Goal: Use online tool/utility: Utilize a website feature to perform a specific function

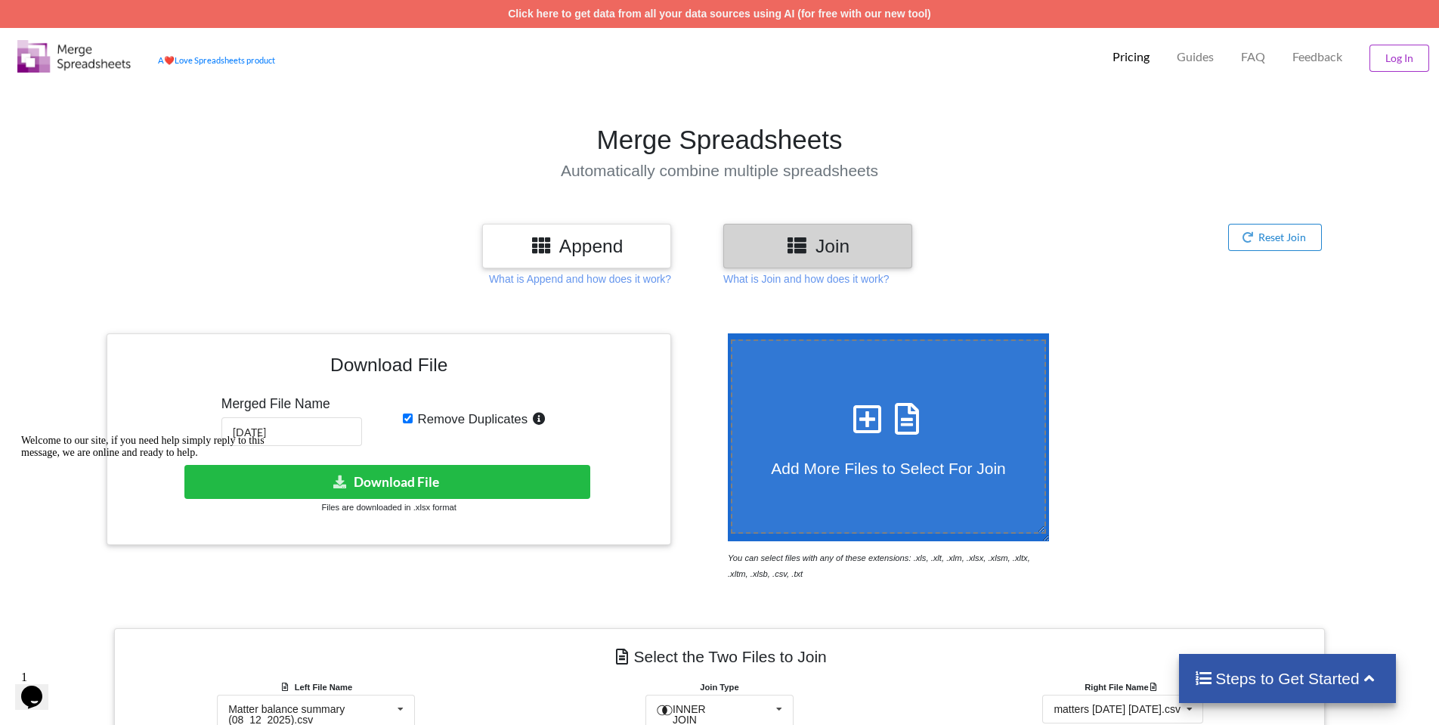
click at [75, 58] on img at bounding box center [73, 56] width 113 height 33
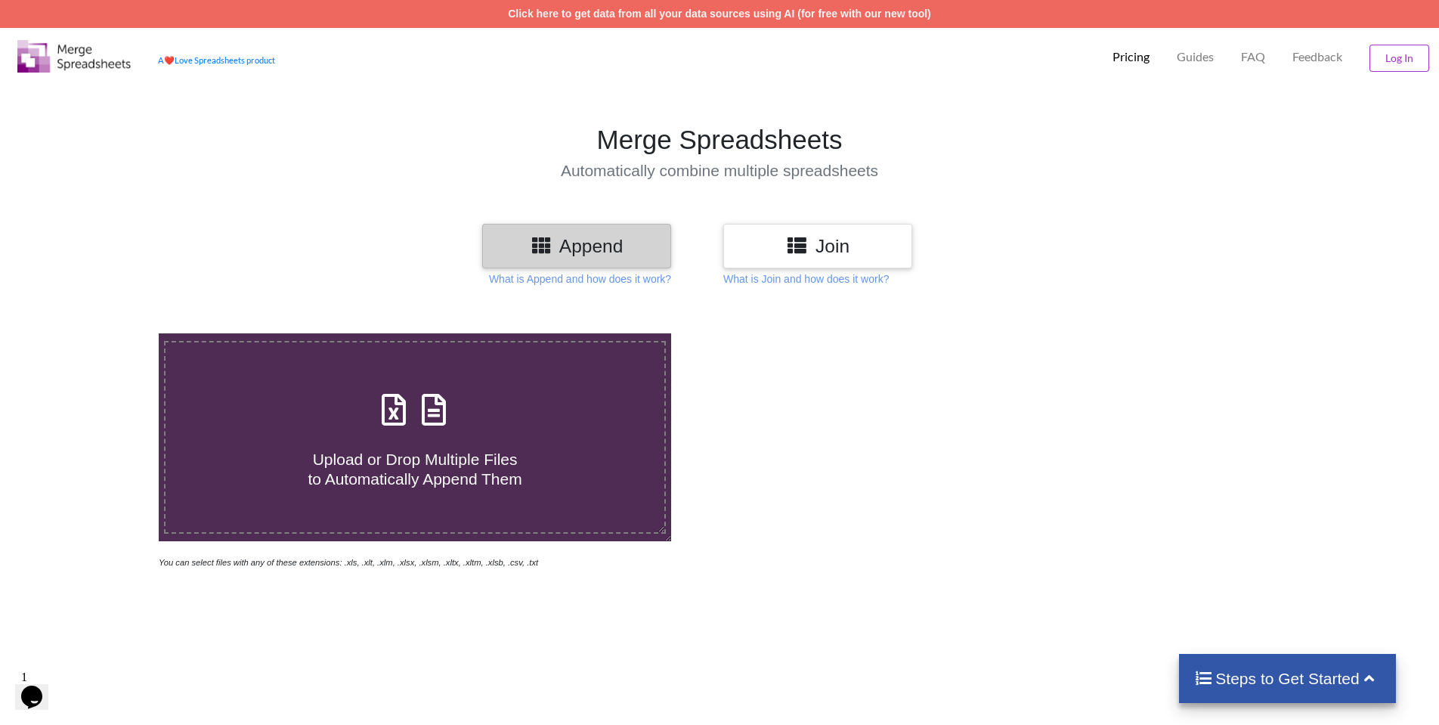
click at [800, 237] on icon at bounding box center [797, 244] width 22 height 19
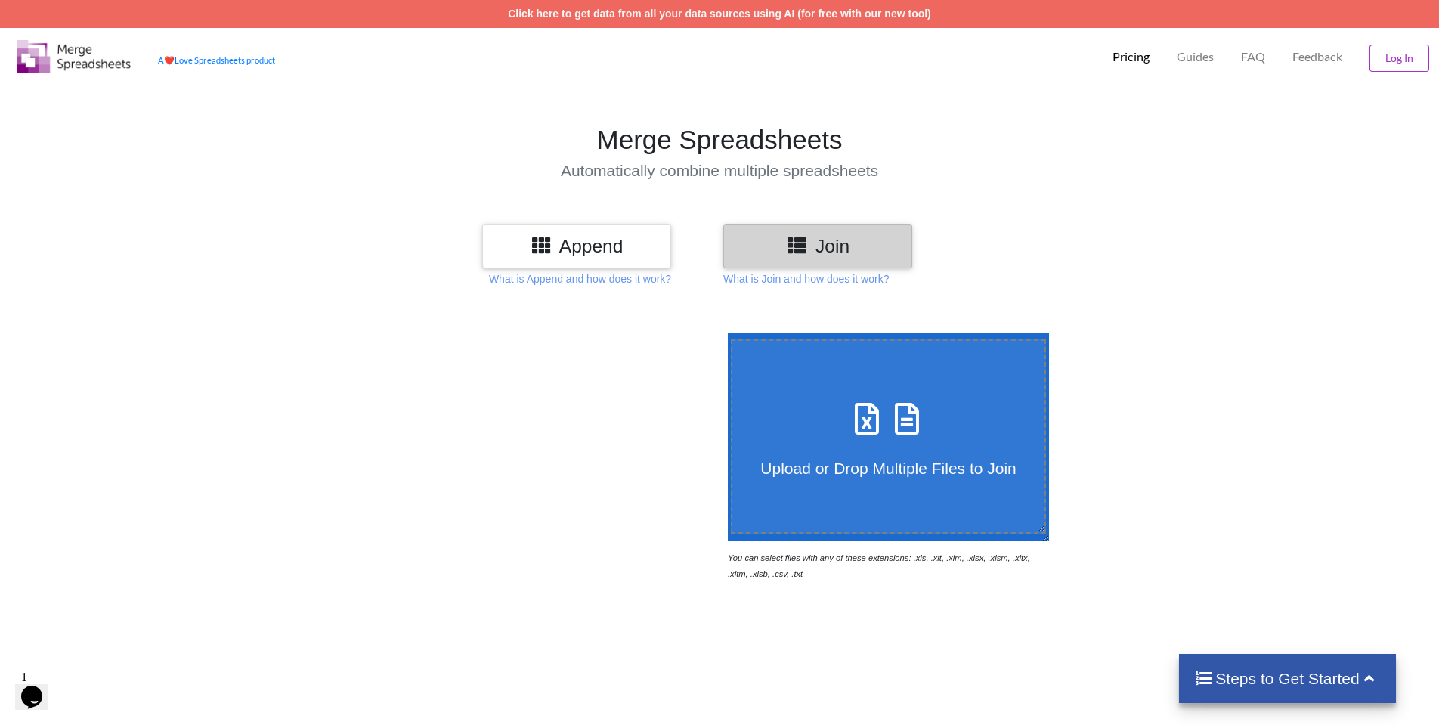
click at [887, 417] on icon at bounding box center [868, 411] width 38 height 32
click at [724, 333] on input "Upload or Drop Multiple Files to Join" at bounding box center [724, 333] width 0 height 0
click at [919, 472] on h4 "Reading Files..." at bounding box center [889, 472] width 312 height 19
click at [724, 333] on input "Reading Files..." at bounding box center [724, 333] width 0 height 0
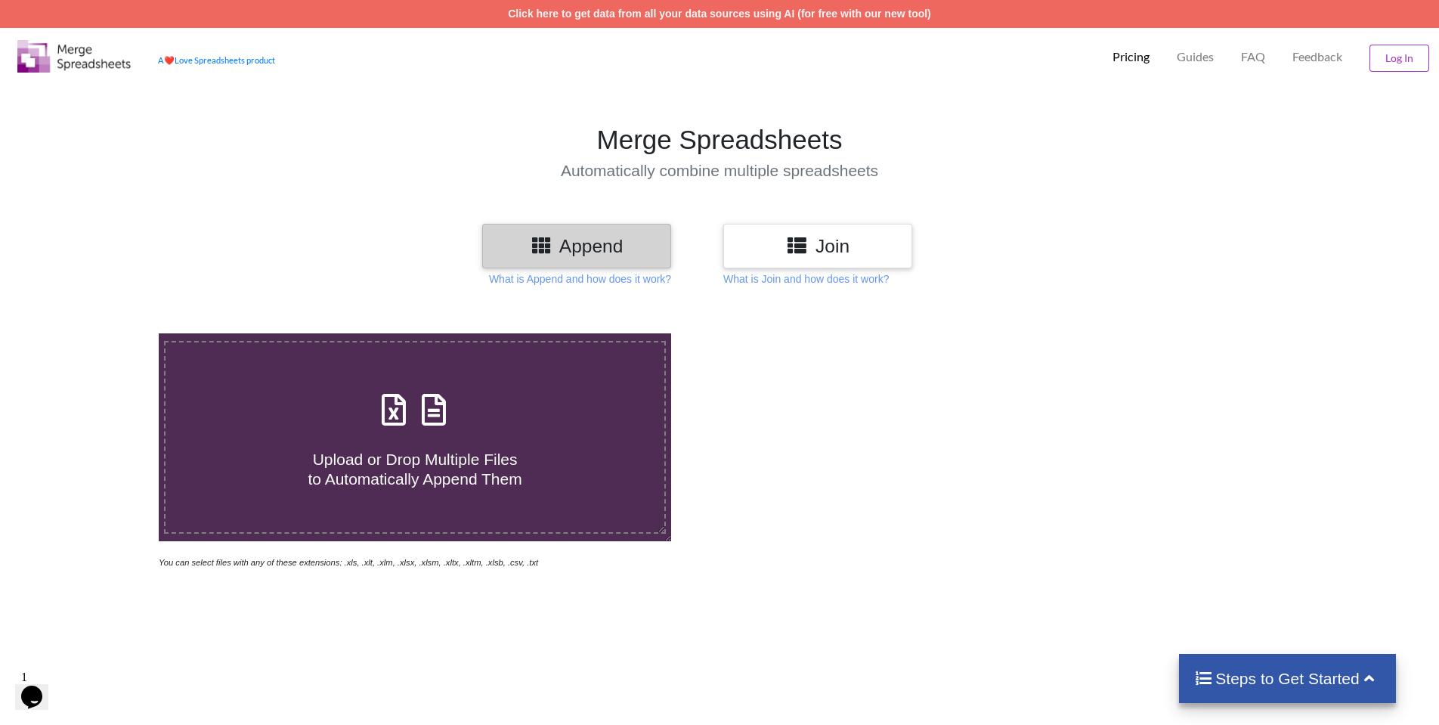
click at [820, 245] on h3 "Join" at bounding box center [818, 246] width 166 height 22
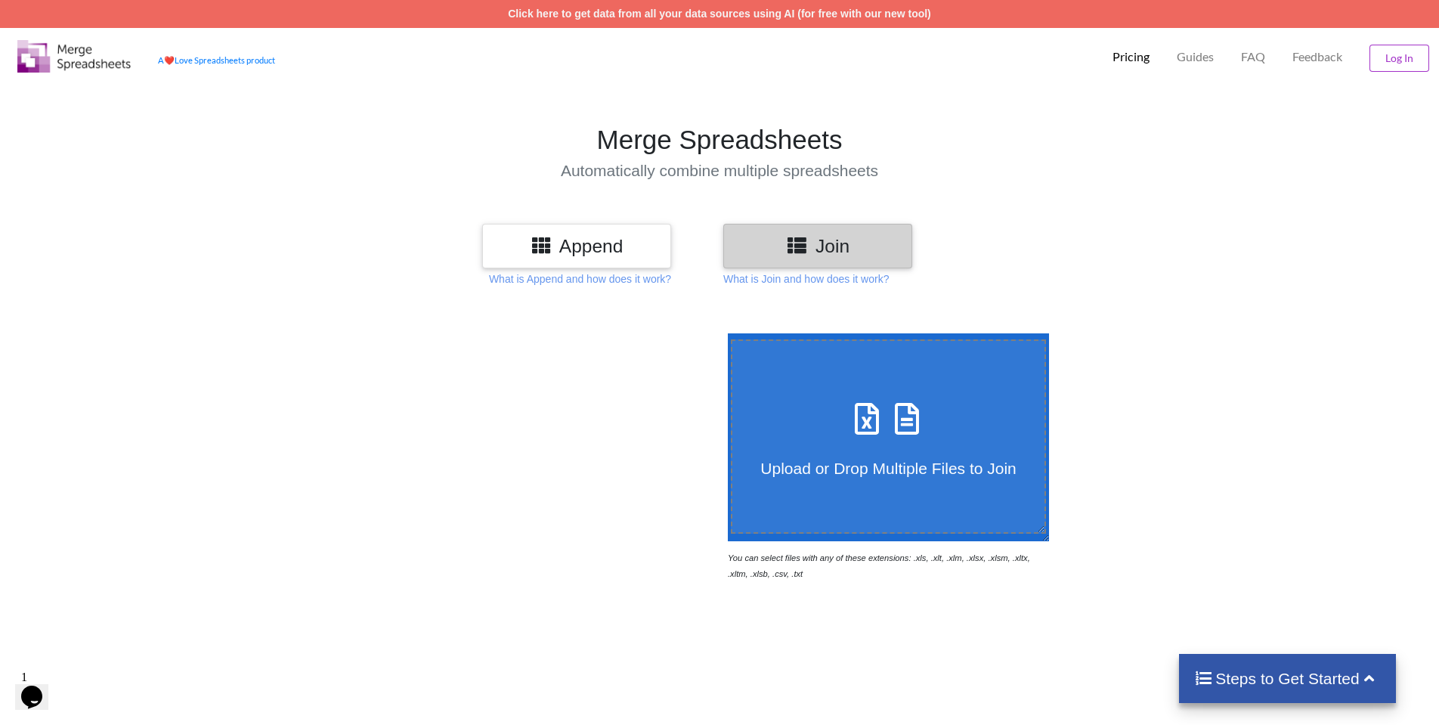
click at [820, 245] on h3 "Join" at bounding box center [818, 246] width 166 height 22
click at [873, 437] on div "Upload or Drop Multiple Files to Join" at bounding box center [889, 436] width 312 height 82
click at [724, 333] on input "Upload or Drop Multiple Files to Join" at bounding box center [724, 333] width 0 height 0
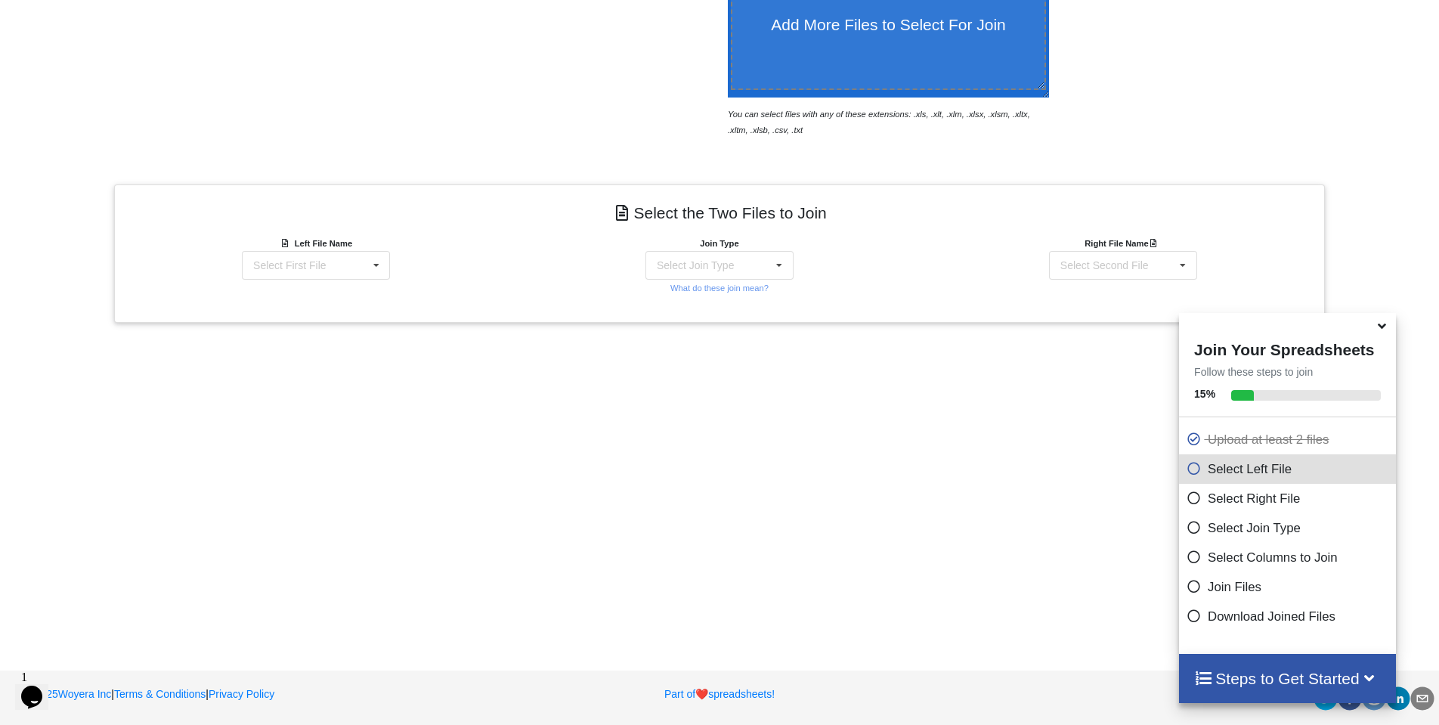
scroll to position [444, 0]
click at [1383, 330] on icon at bounding box center [1382, 324] width 16 height 14
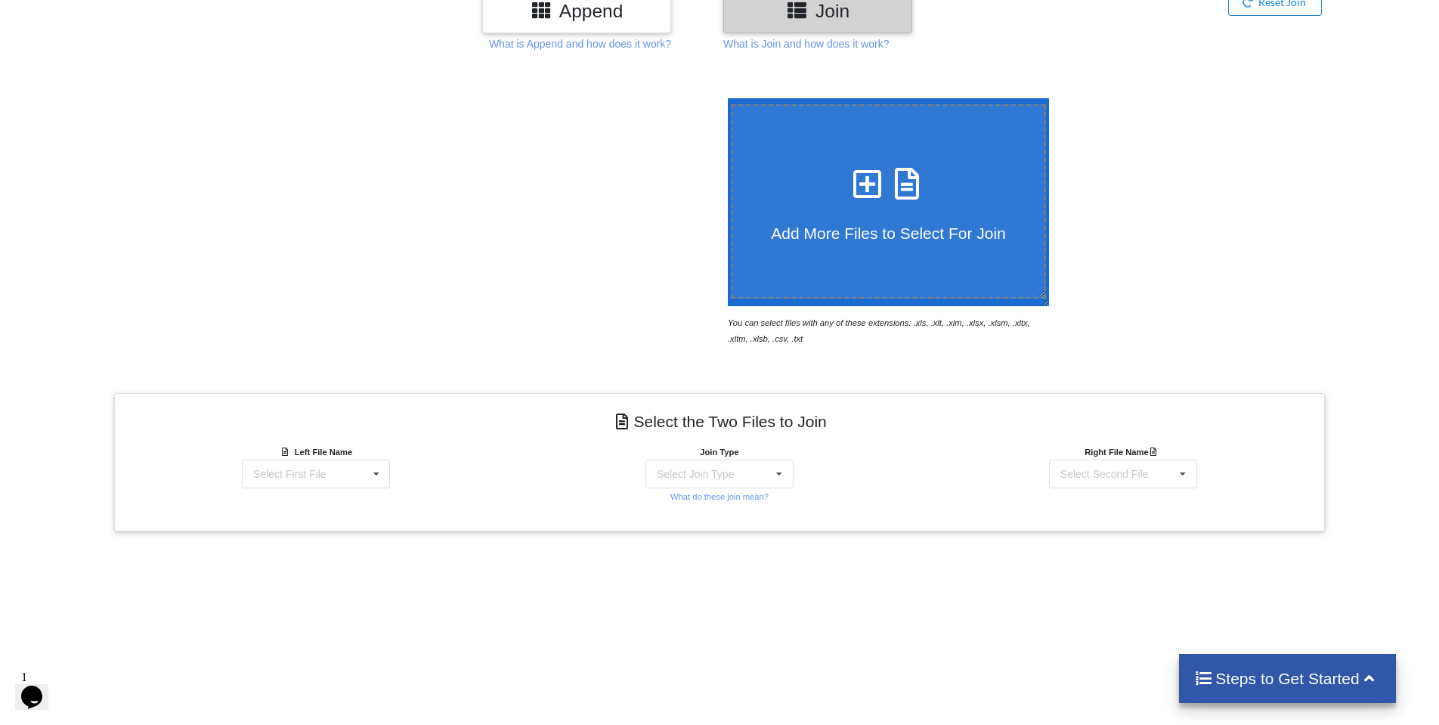
scroll to position [224, 0]
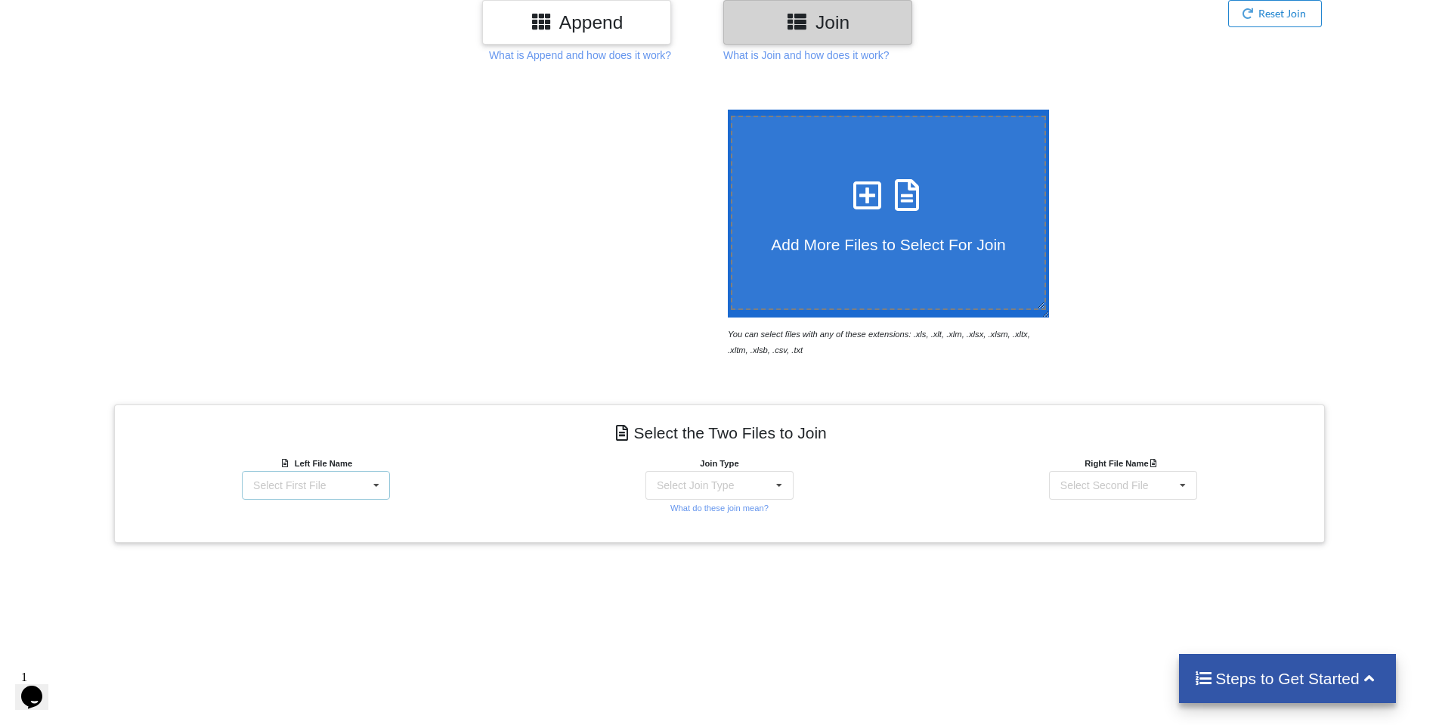
click at [353, 484] on div "Select First File matters 2025-08-13 10-40-17.csv Matter balance summary (08_13…" at bounding box center [316, 485] width 148 height 29
click at [336, 553] on span "Matter balance summary (08_13_2025).csv" at bounding box center [302, 546] width 116 height 23
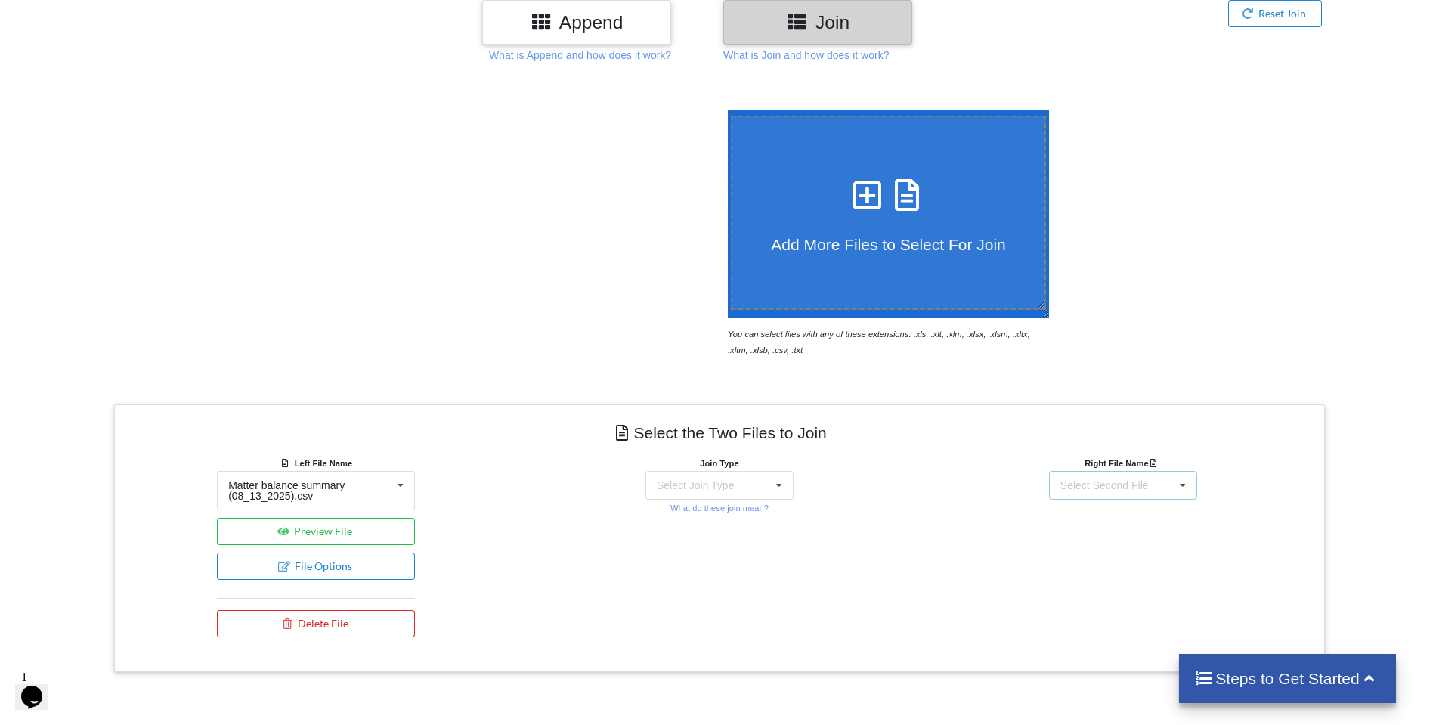
click at [1145, 489] on div "Select Second File" at bounding box center [1105, 485] width 88 height 11
click at [1142, 519] on span "matters 2025-08-13 10-40-17.csv" at bounding box center [1118, 513] width 135 height 12
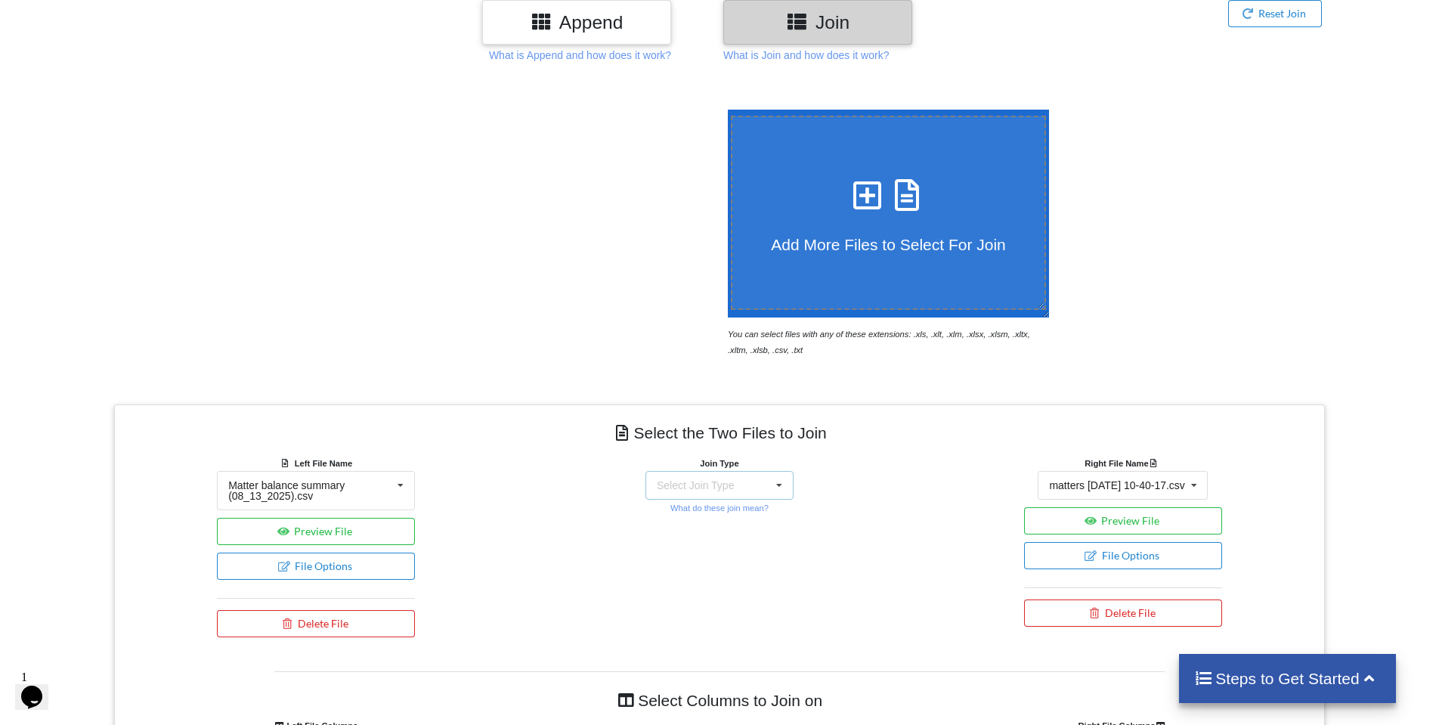
click at [753, 486] on div "Select Join Type INNER JOIN LEFT JOIN RIGHT JOIN FULL JOIN" at bounding box center [720, 485] width 148 height 29
click at [736, 521] on span "INNER JOIN" at bounding box center [713, 524] width 60 height 12
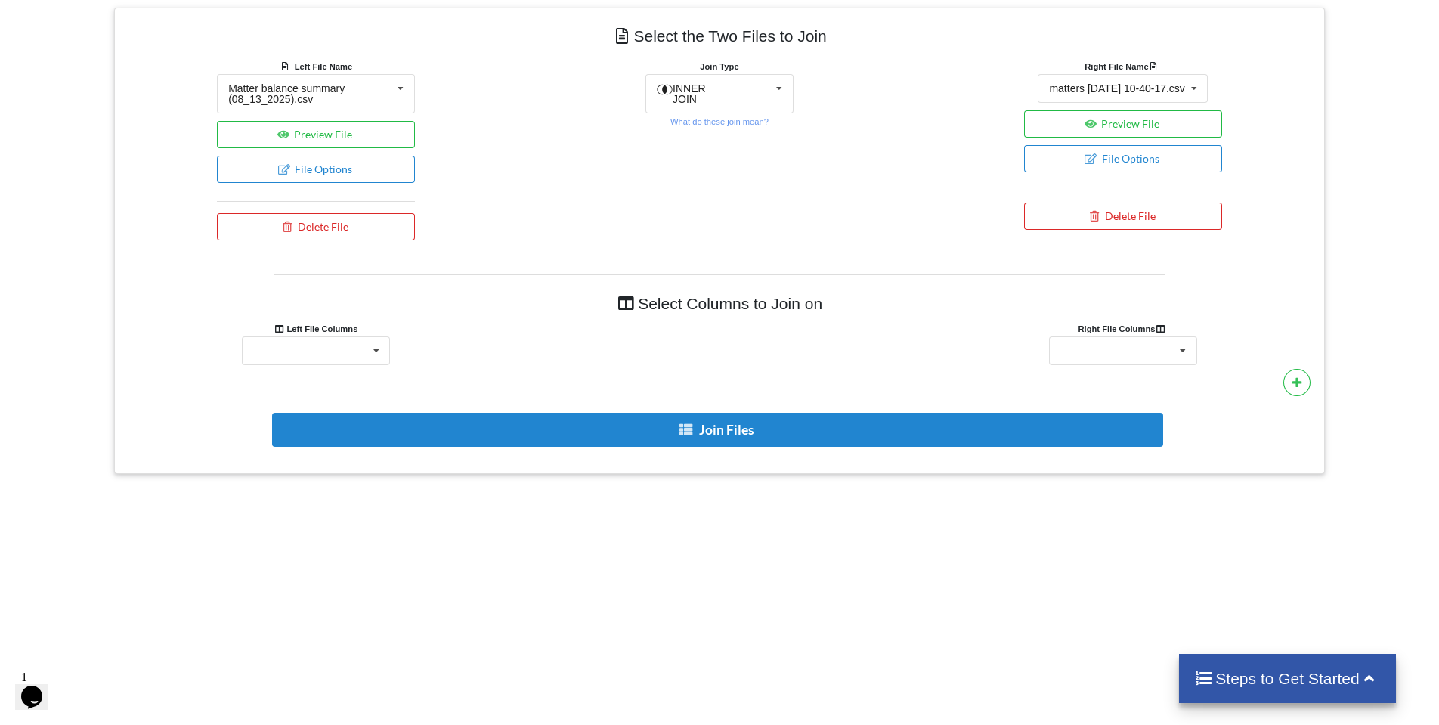
scroll to position [631, 0]
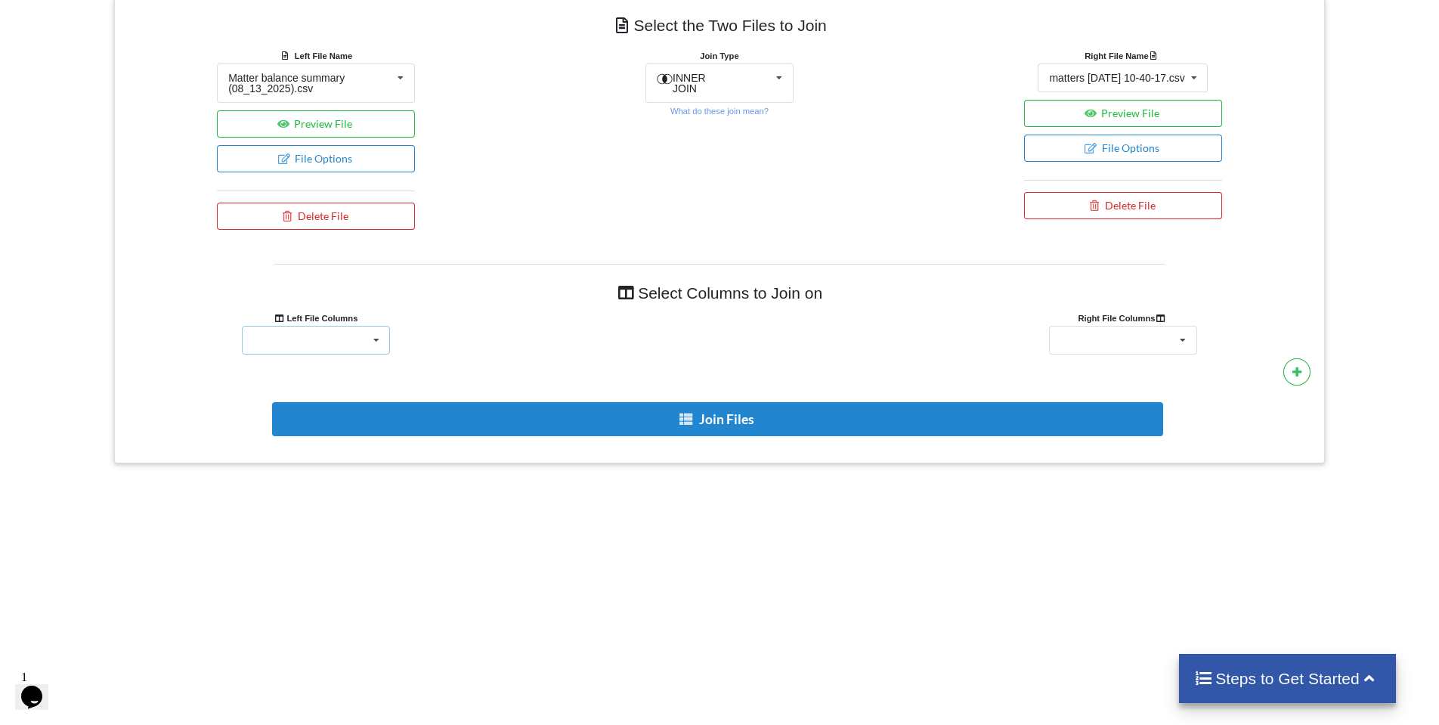
click at [372, 338] on icon at bounding box center [376, 341] width 23 height 28
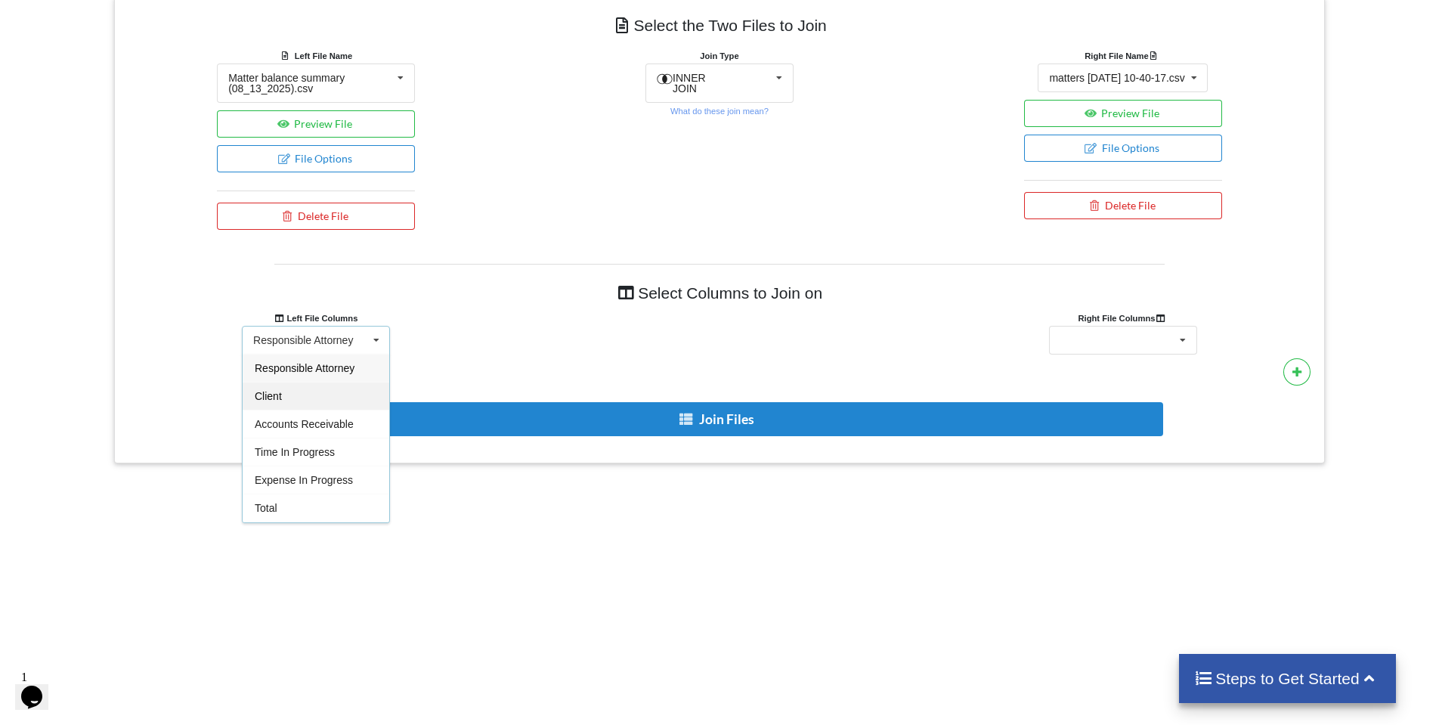
click at [297, 404] on div "Client" at bounding box center [316, 396] width 147 height 28
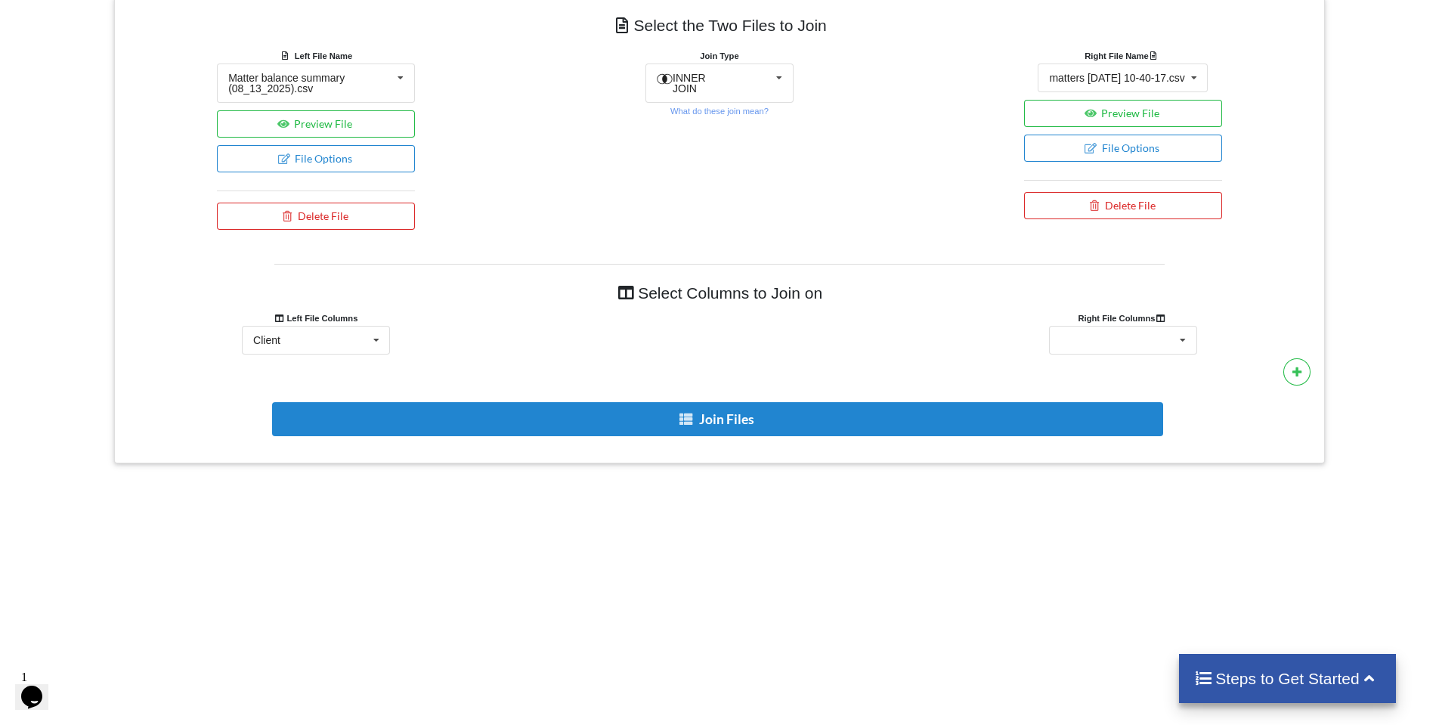
click at [1131, 356] on div "Select Columns to Join on Left File Columns Right File Columns Client Responsib…" at bounding box center [719, 358] width 1188 height 188
click at [1131, 355] on div "Select Columns to Join on Left File Columns Right File Columns Client Responsib…" at bounding box center [719, 358] width 1188 height 188
click at [1118, 346] on div "Client Name Client Location Minimum Threshold Refill Request Due Hold/Lock No R…" at bounding box center [1123, 340] width 148 height 29
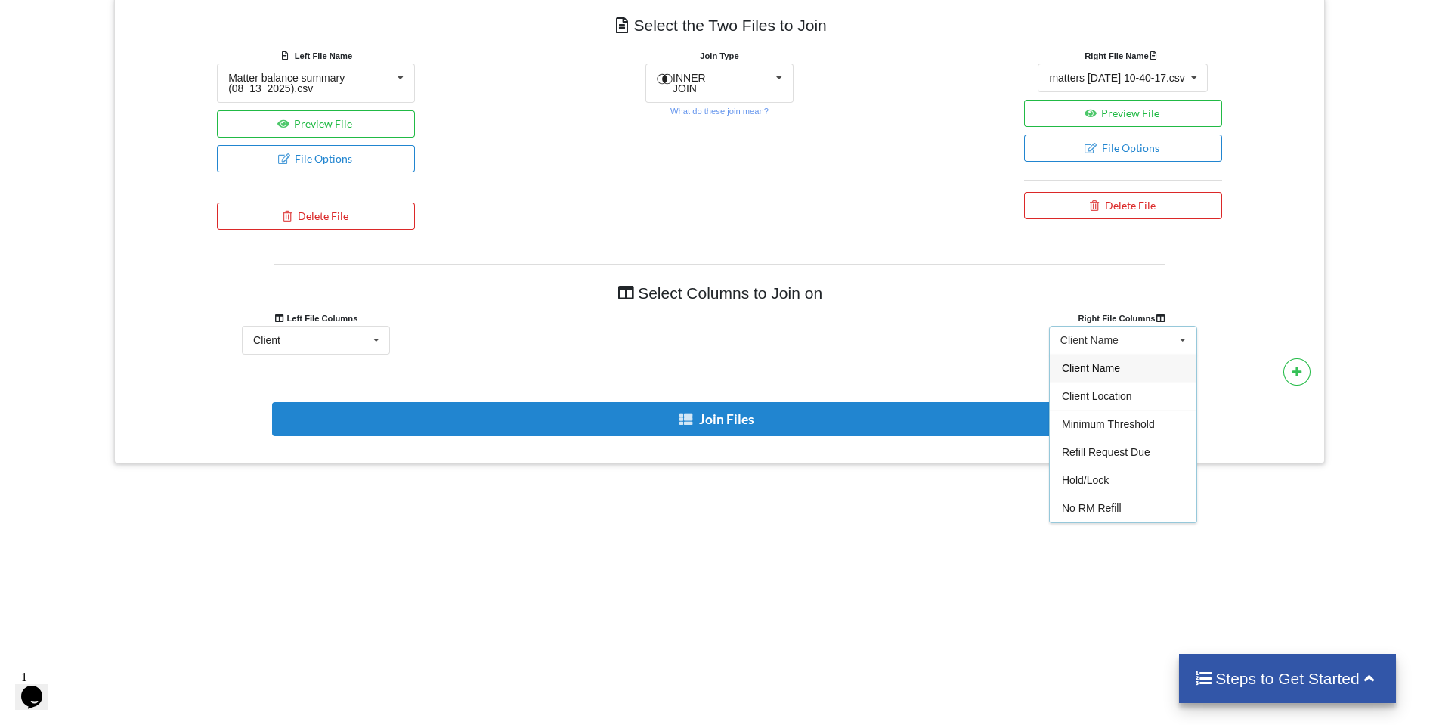
click at [1116, 372] on span "Client Name" at bounding box center [1091, 368] width 58 height 12
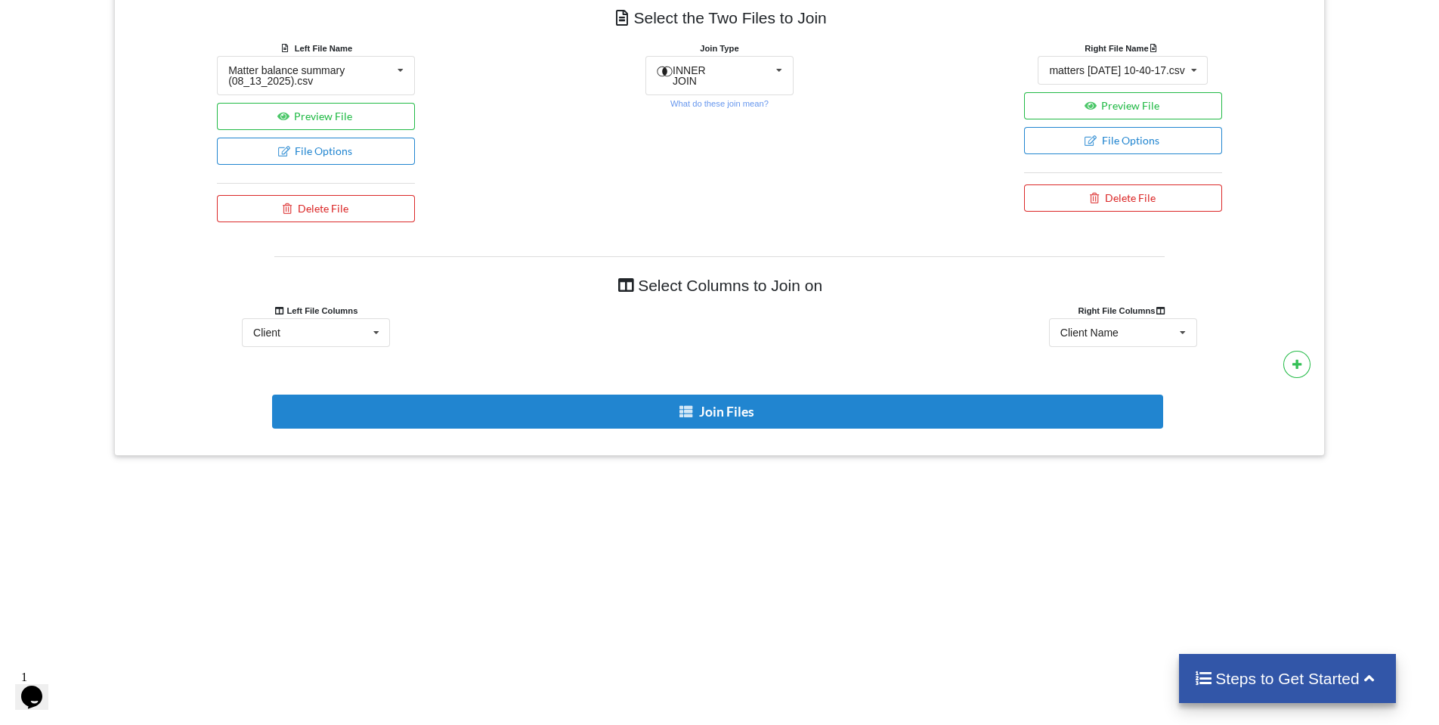
scroll to position [630, 0]
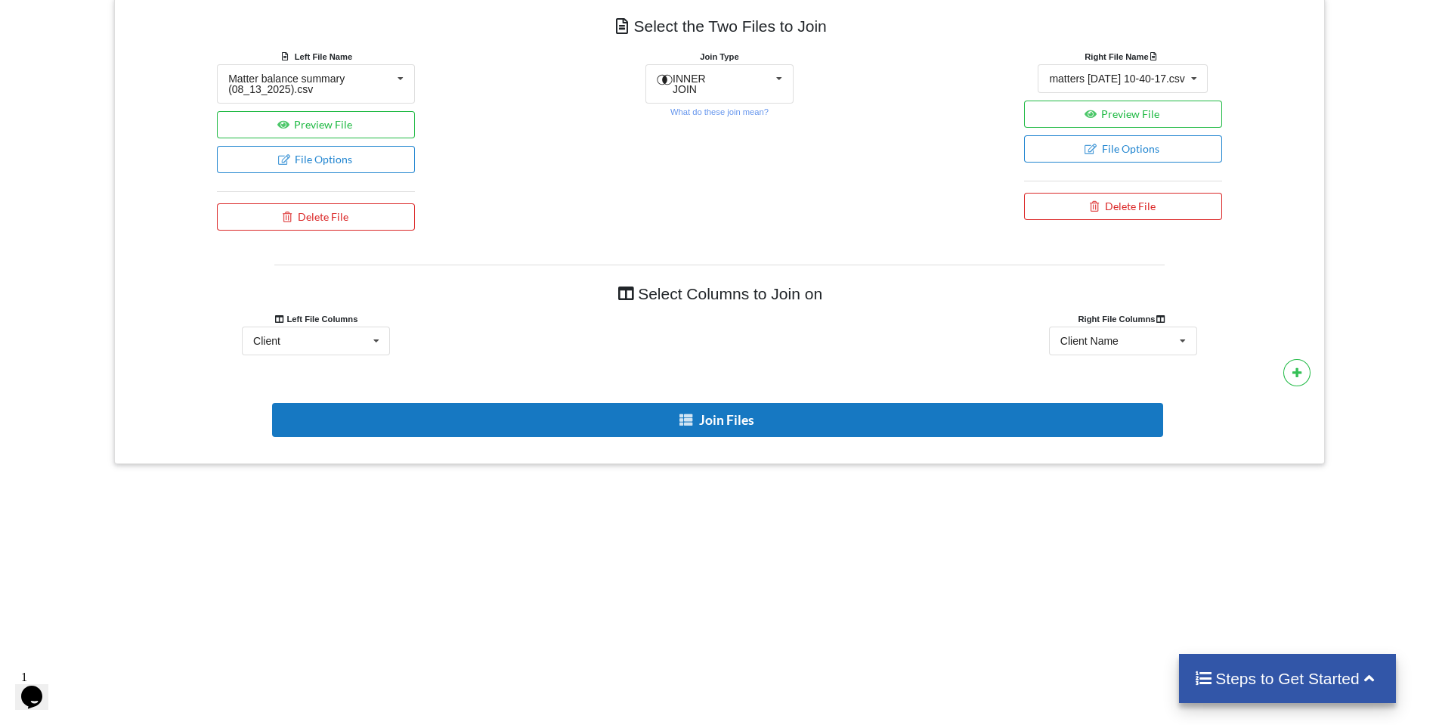
click at [751, 426] on button "Join Files" at bounding box center [717, 420] width 891 height 34
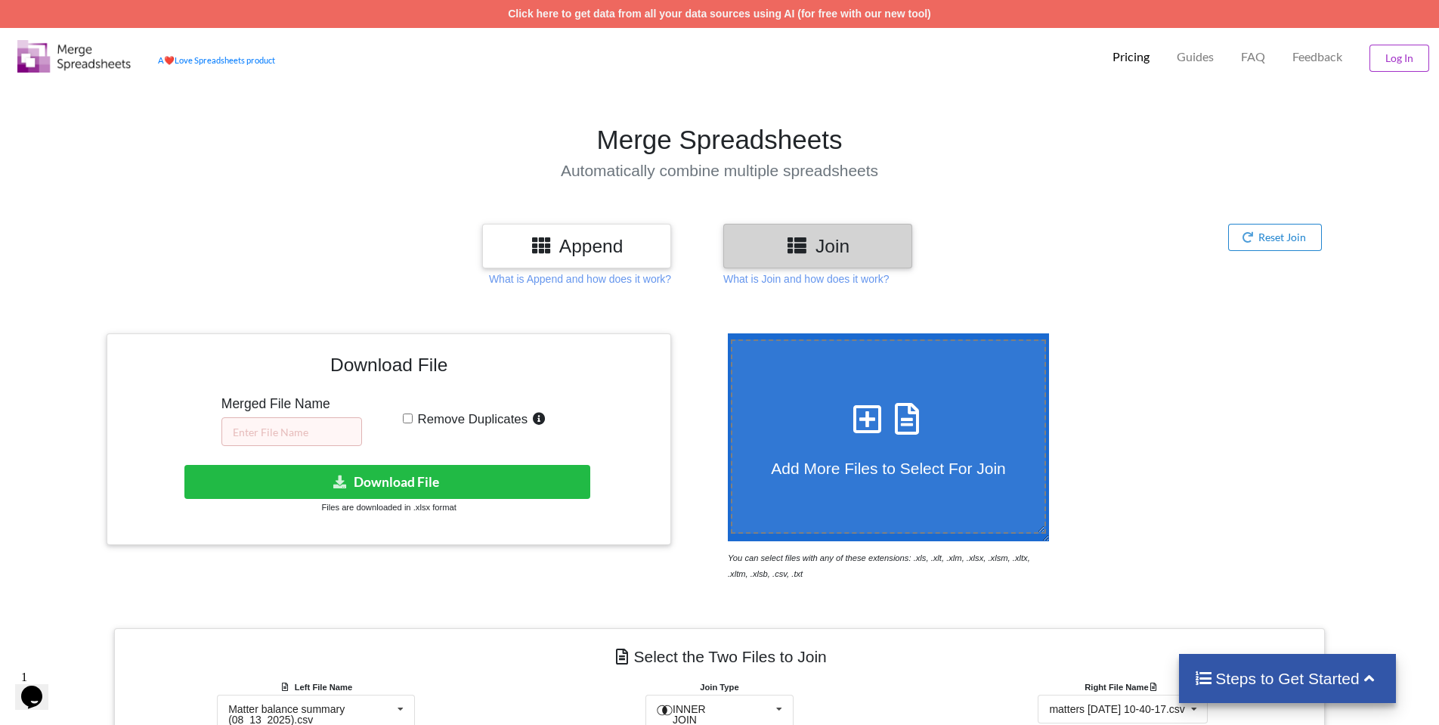
scroll to position [0, 0]
click at [295, 434] on input "text" at bounding box center [291, 431] width 141 height 29
type input "RM report August 13, 2025"
click at [409, 419] on input "Remove Duplicates" at bounding box center [408, 418] width 10 height 10
checkbox input "true"
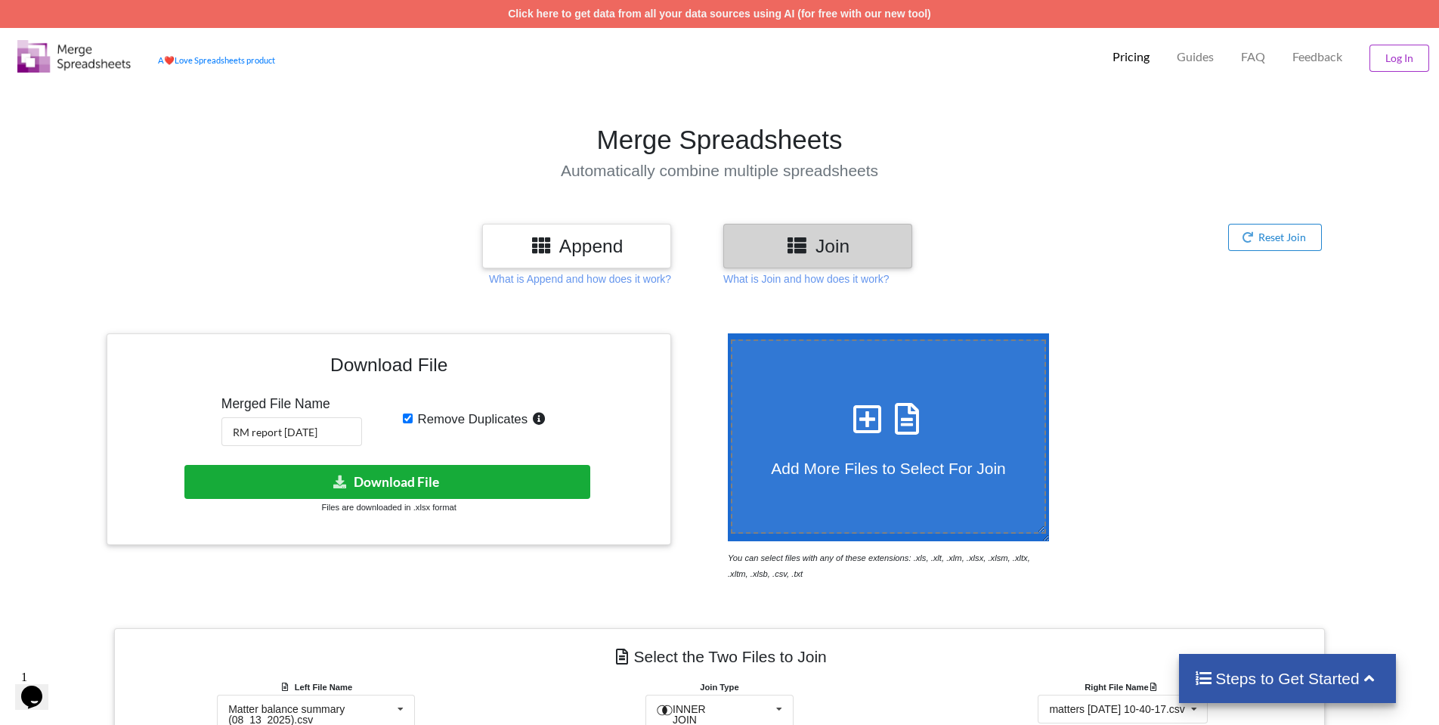
click at [485, 486] on button "Download File" at bounding box center [387, 482] width 407 height 34
